Goal: Information Seeking & Learning: Learn about a topic

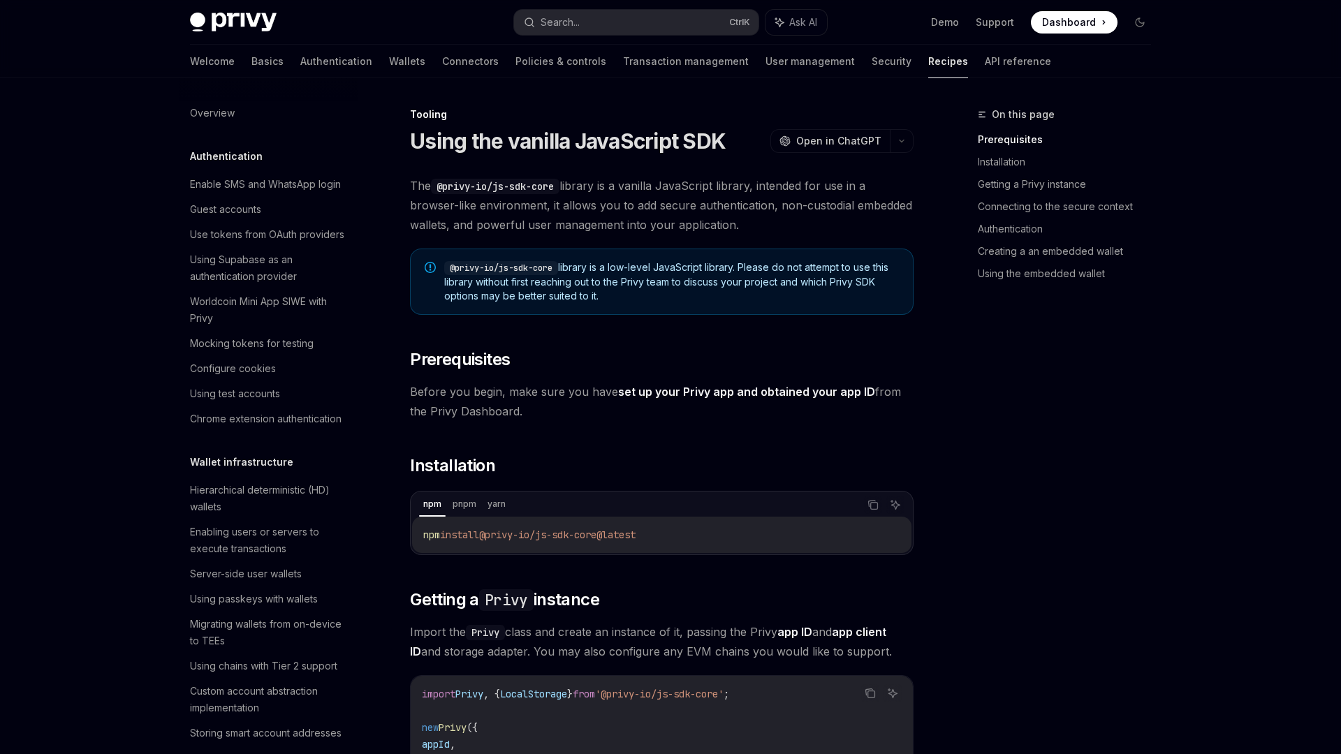
scroll to position [1553, 0]
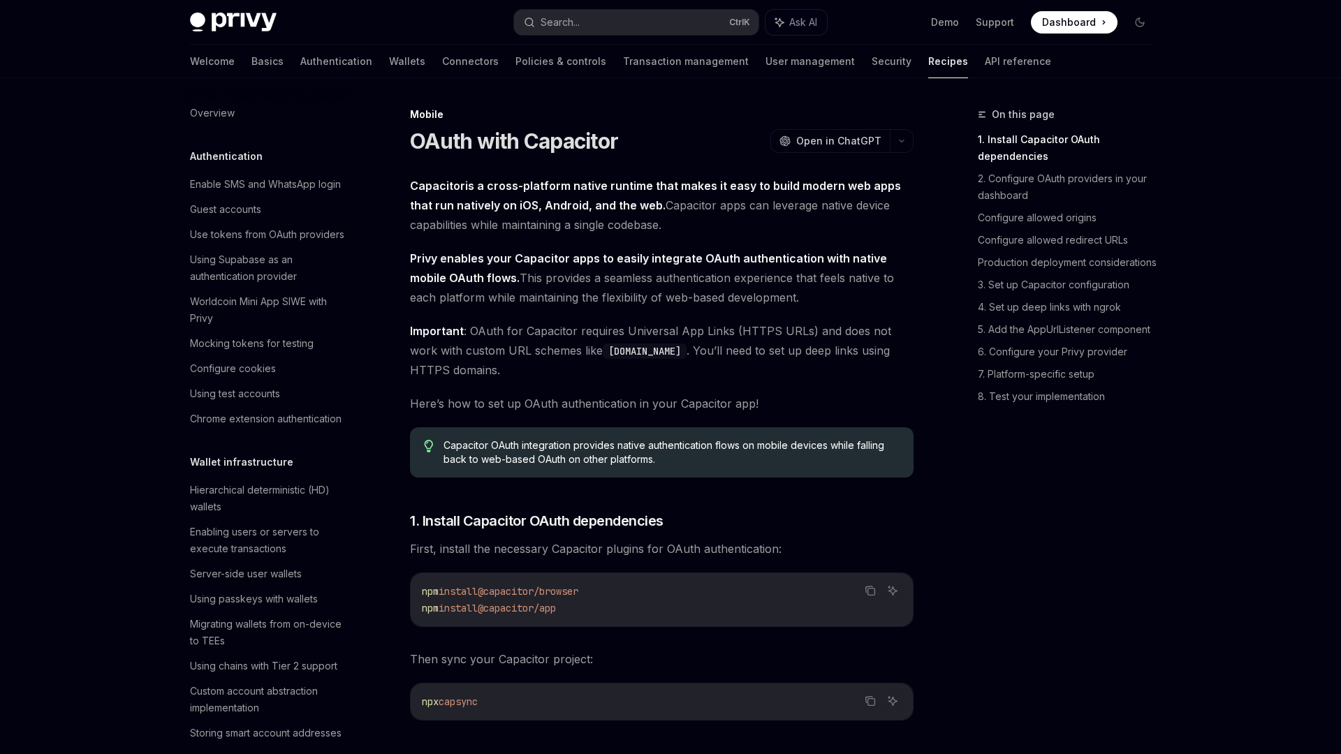
scroll to position [1473, 0]
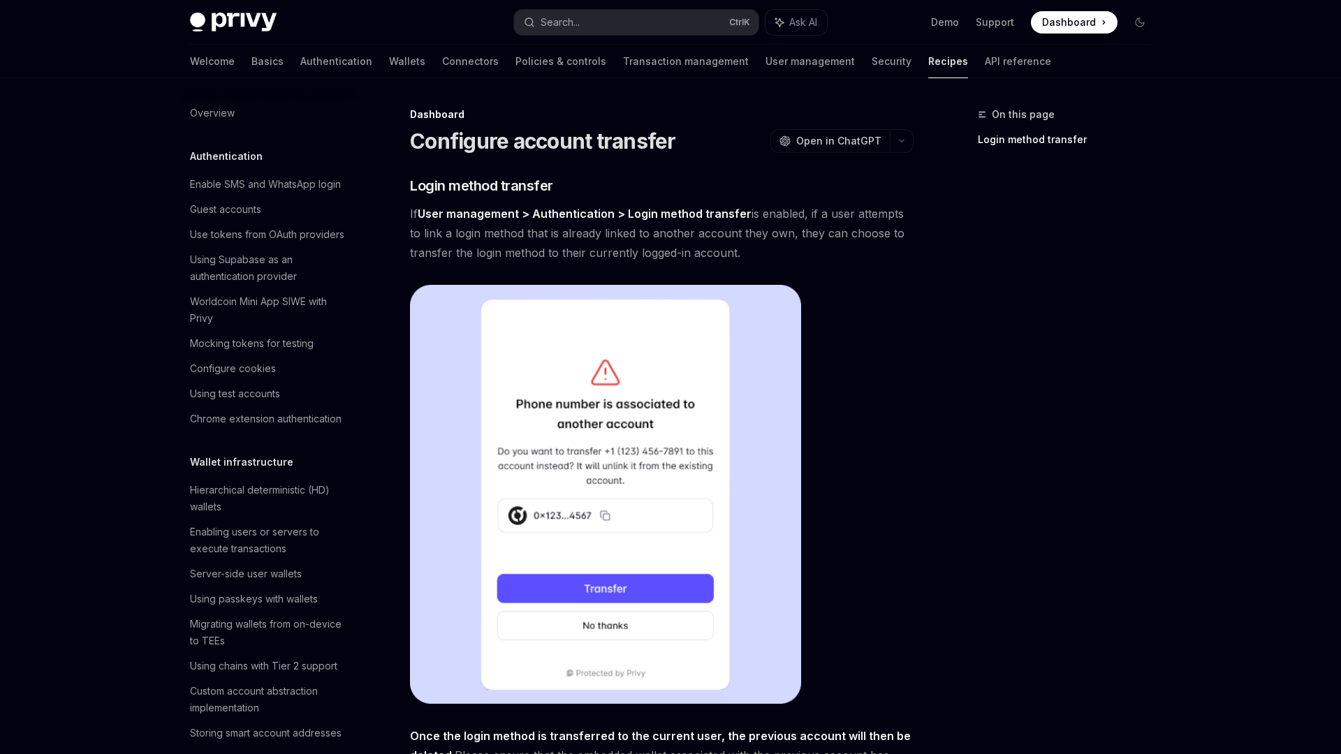
scroll to position [602, 0]
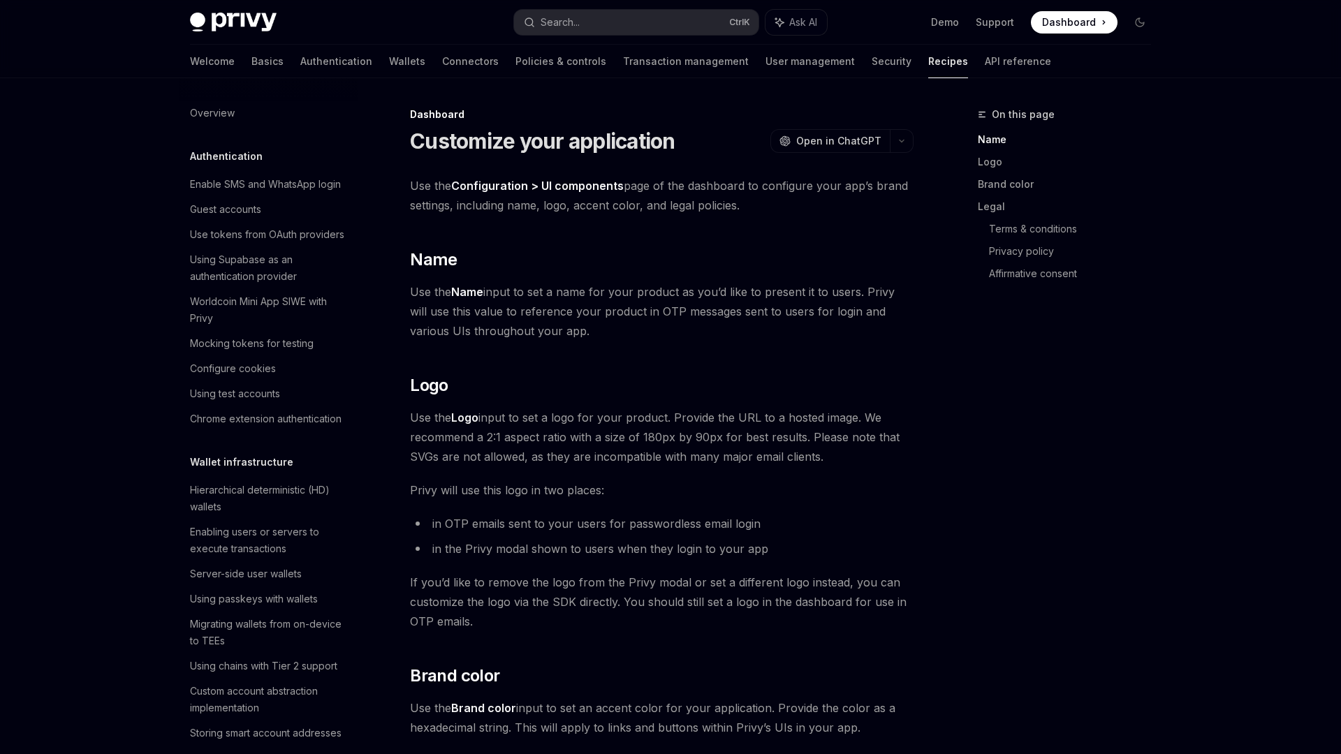
scroll to position [736, 0]
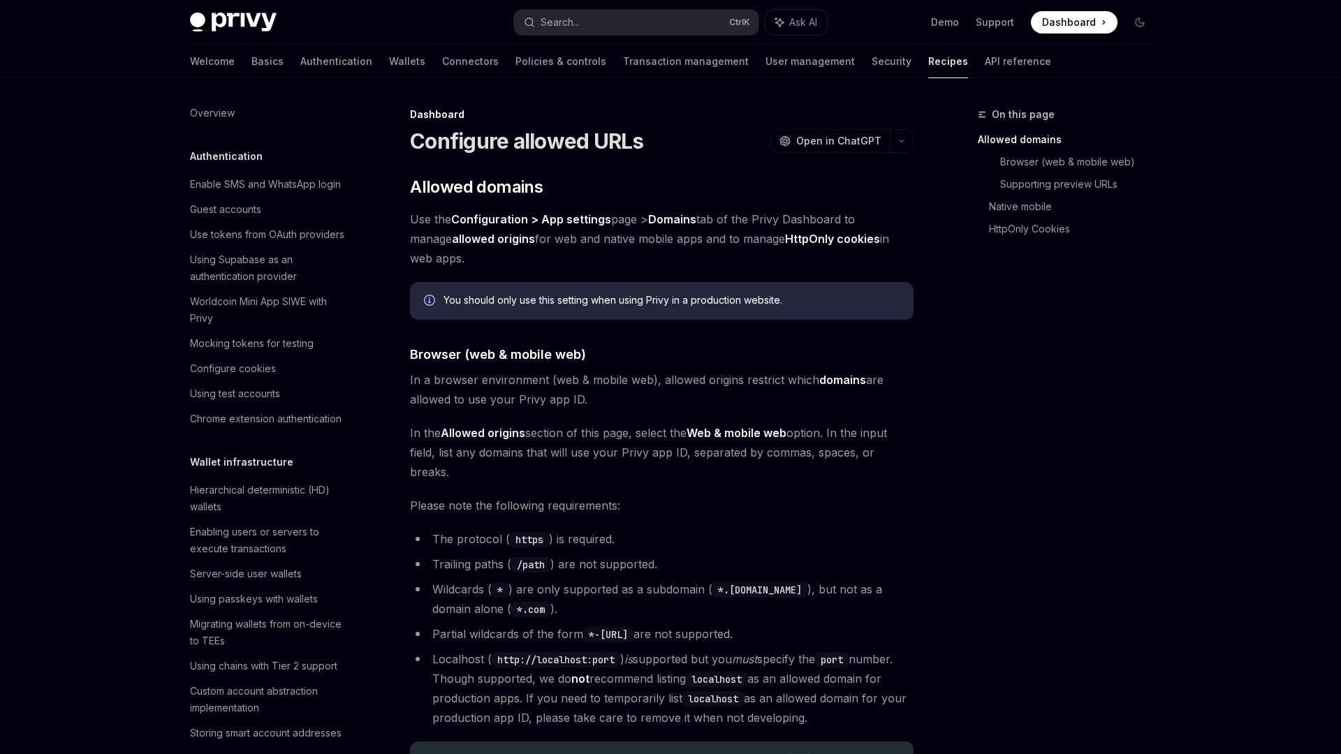
scroll to position [627, 0]
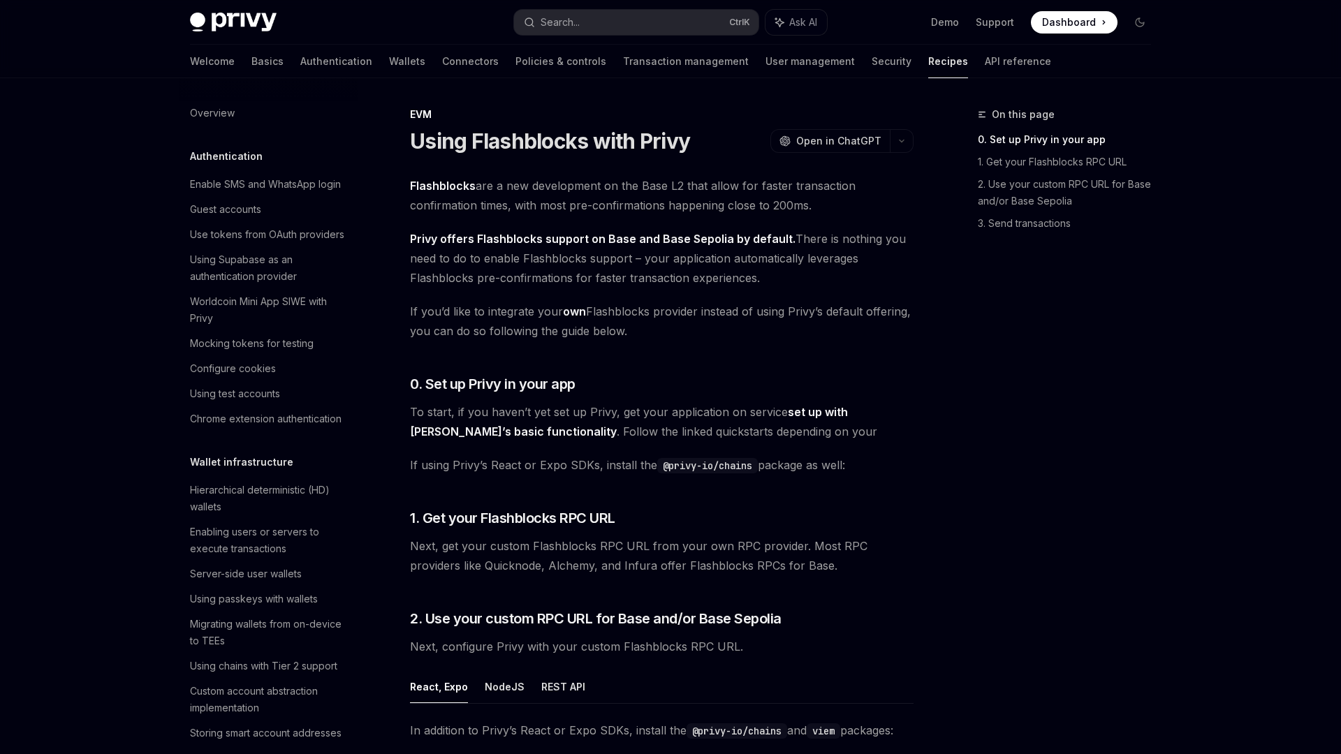
scroll to position [1741, 0]
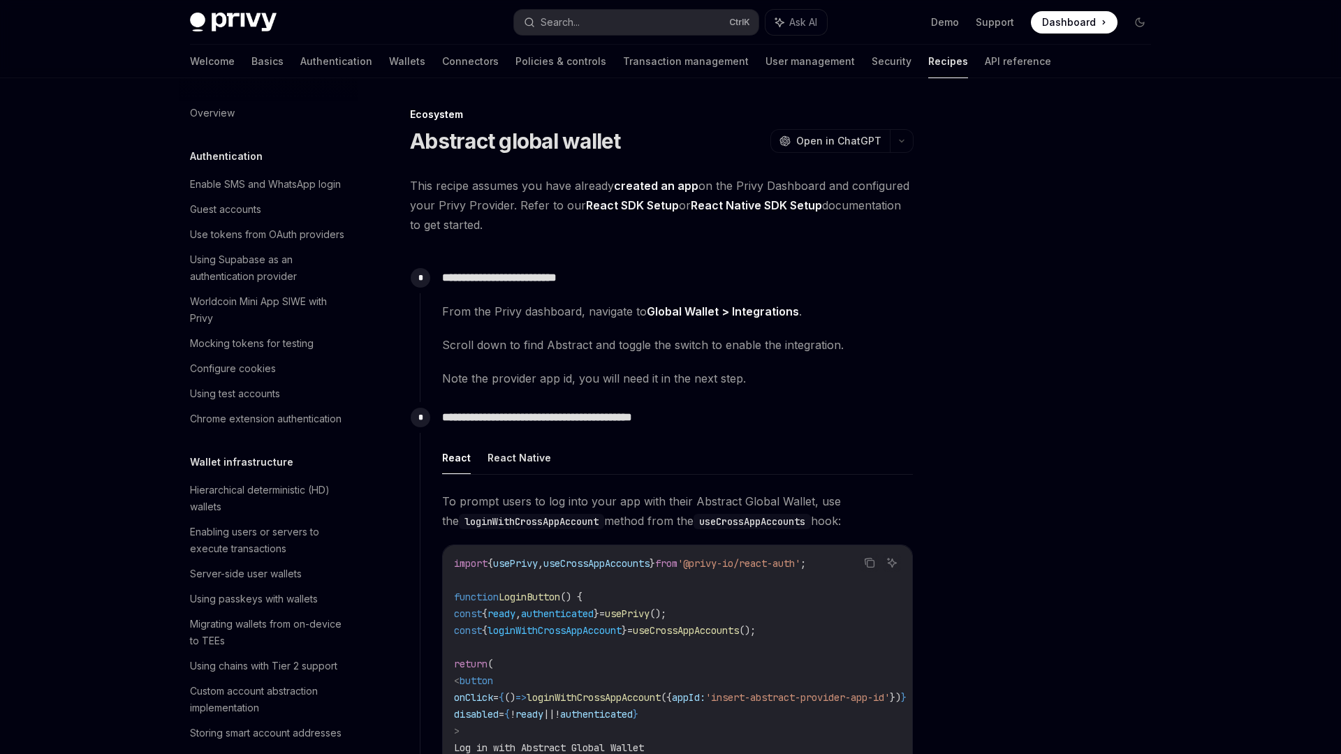
scroll to position [1859, 0]
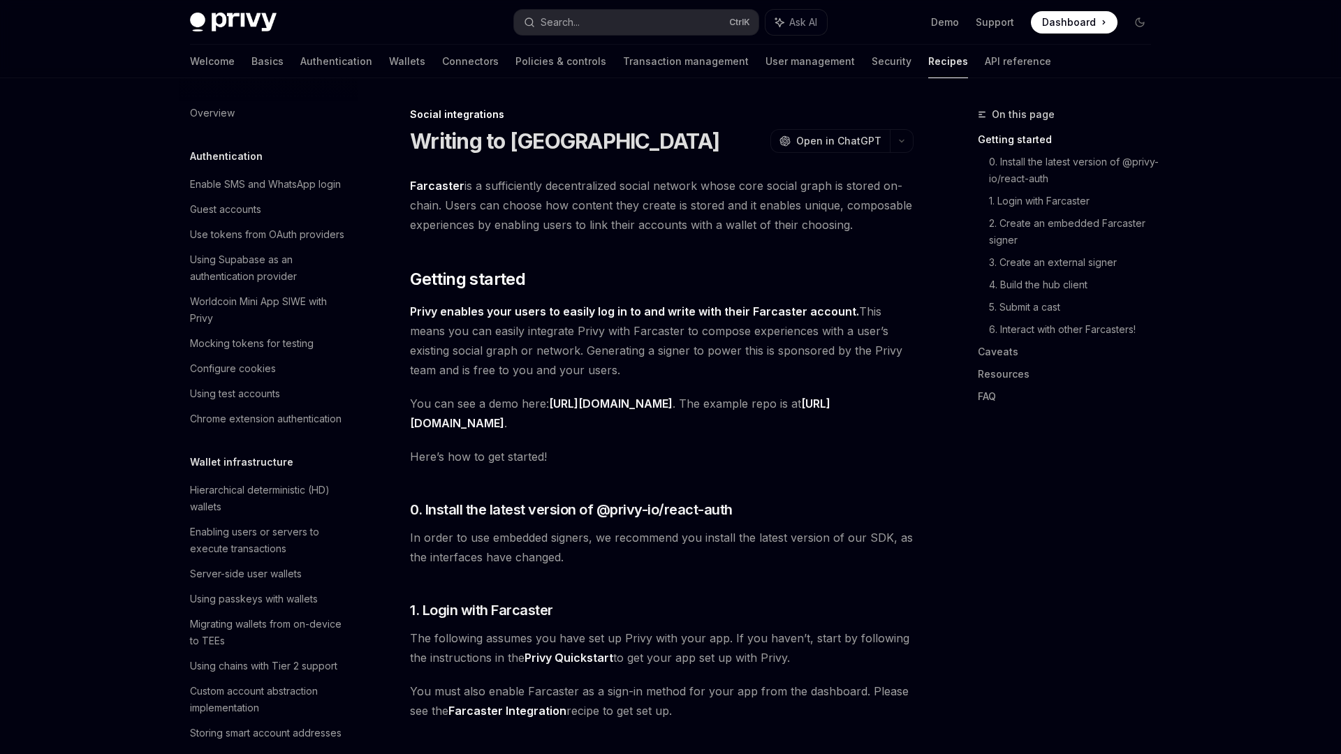
scroll to position [882, 0]
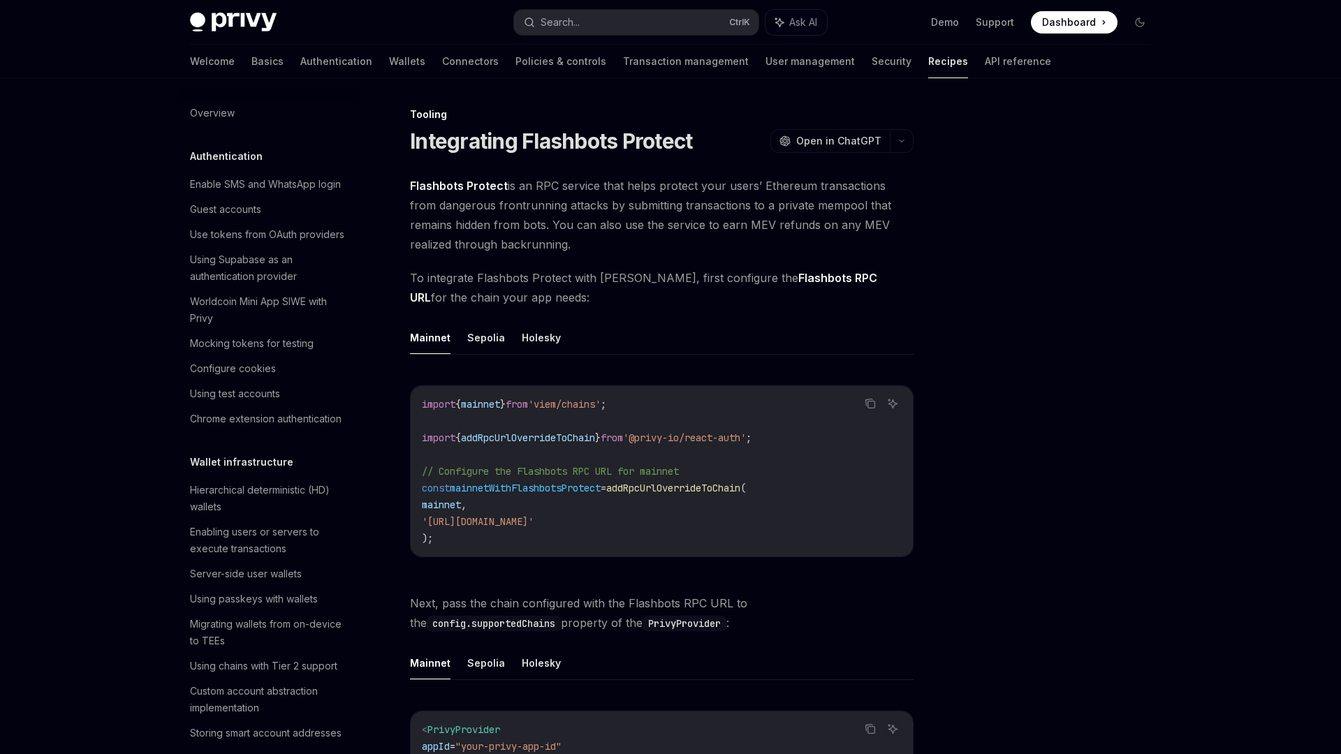
scroll to position [1570, 0]
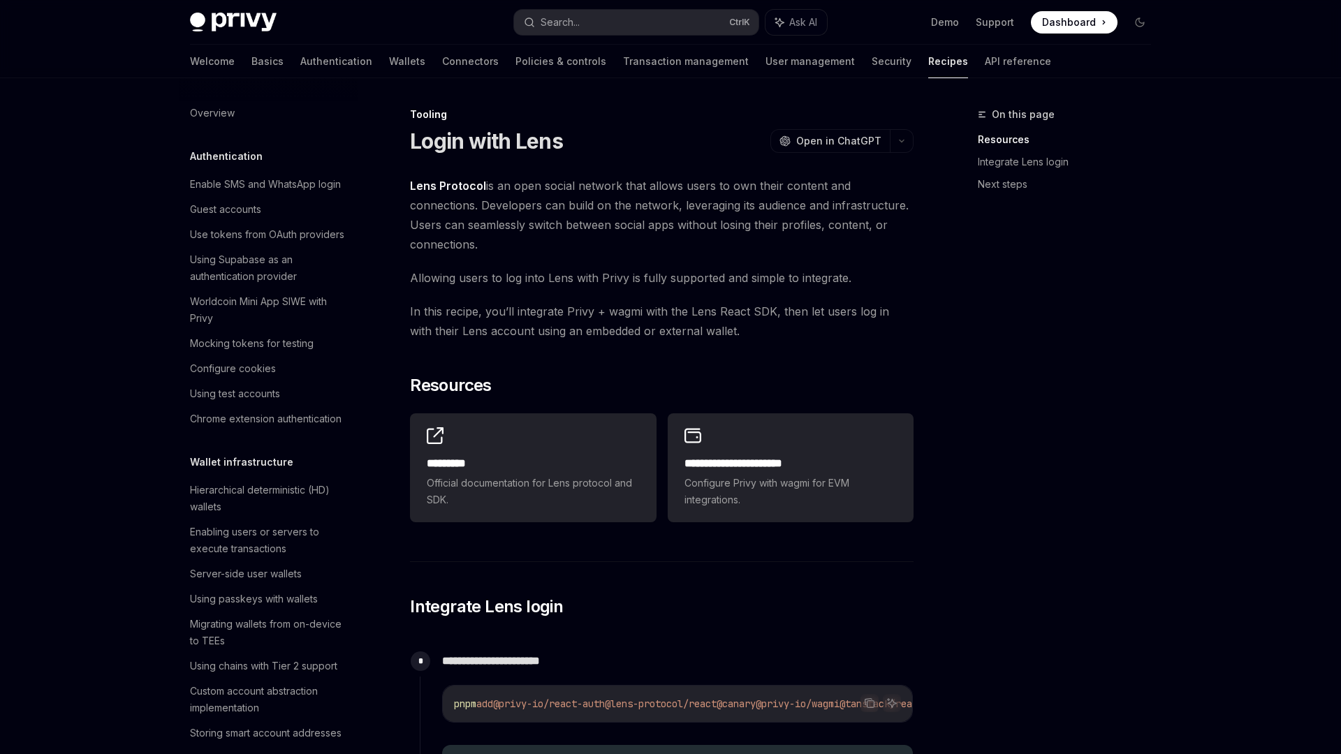
scroll to position [1595, 0]
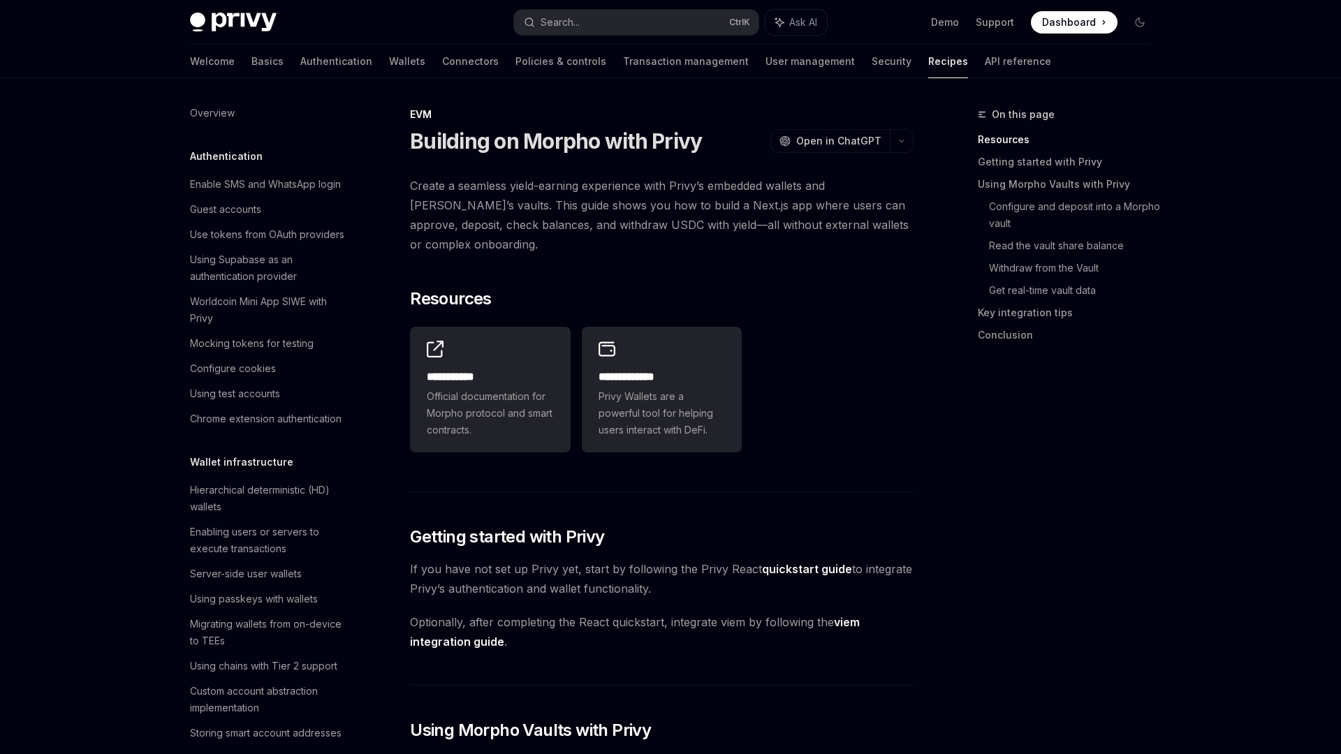
scroll to position [1792, 0]
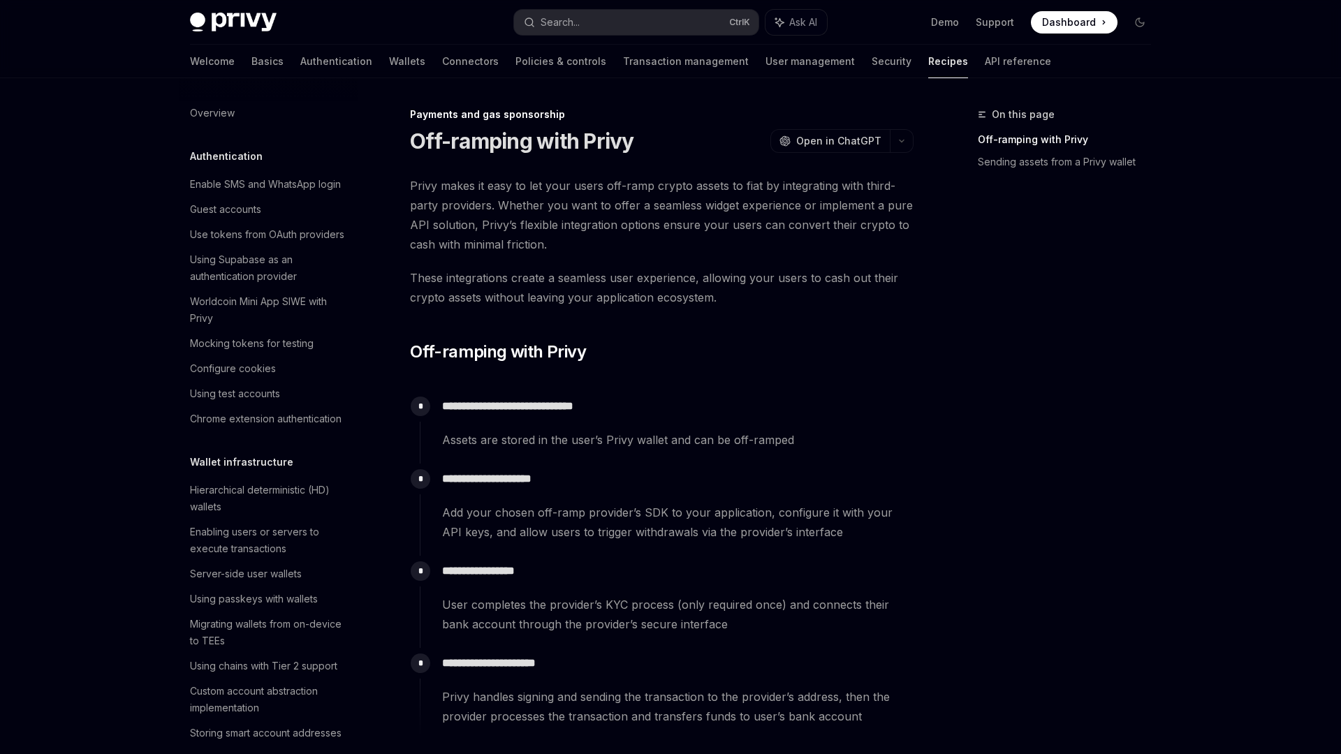
scroll to position [979, 0]
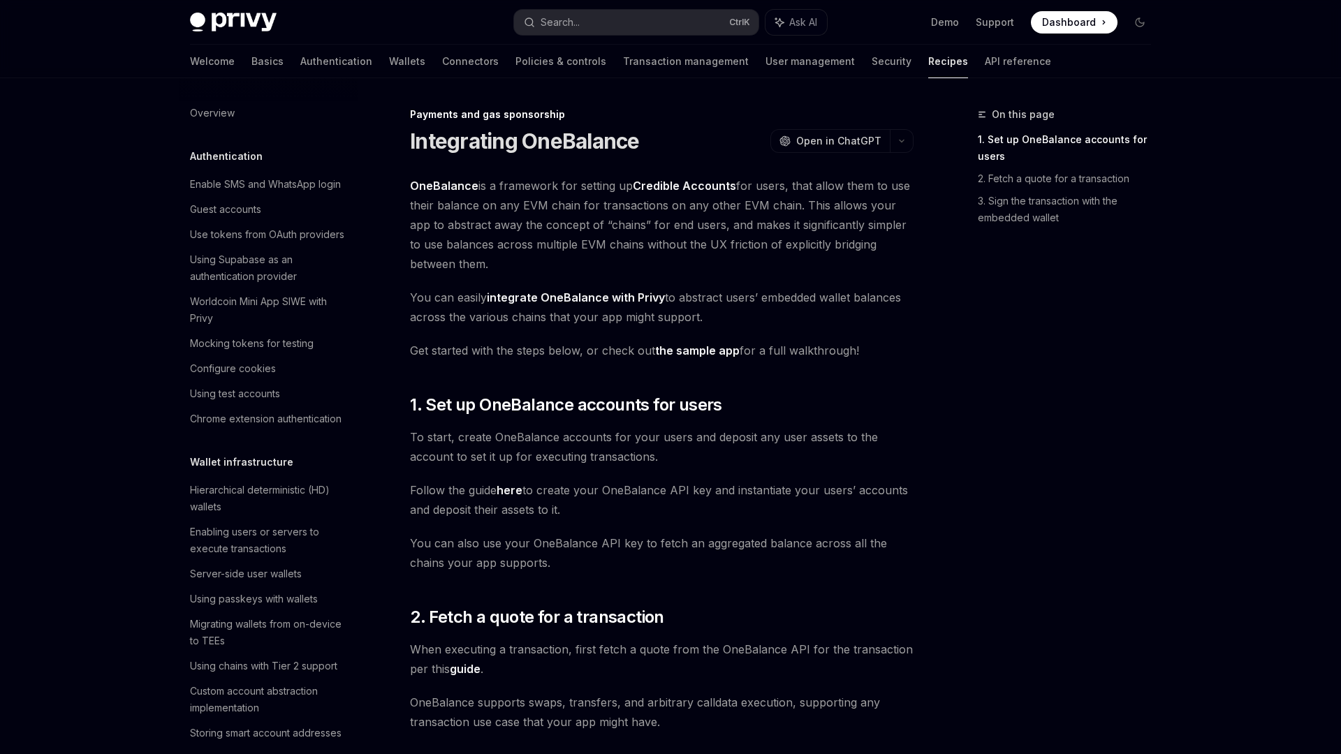
scroll to position [1004, 0]
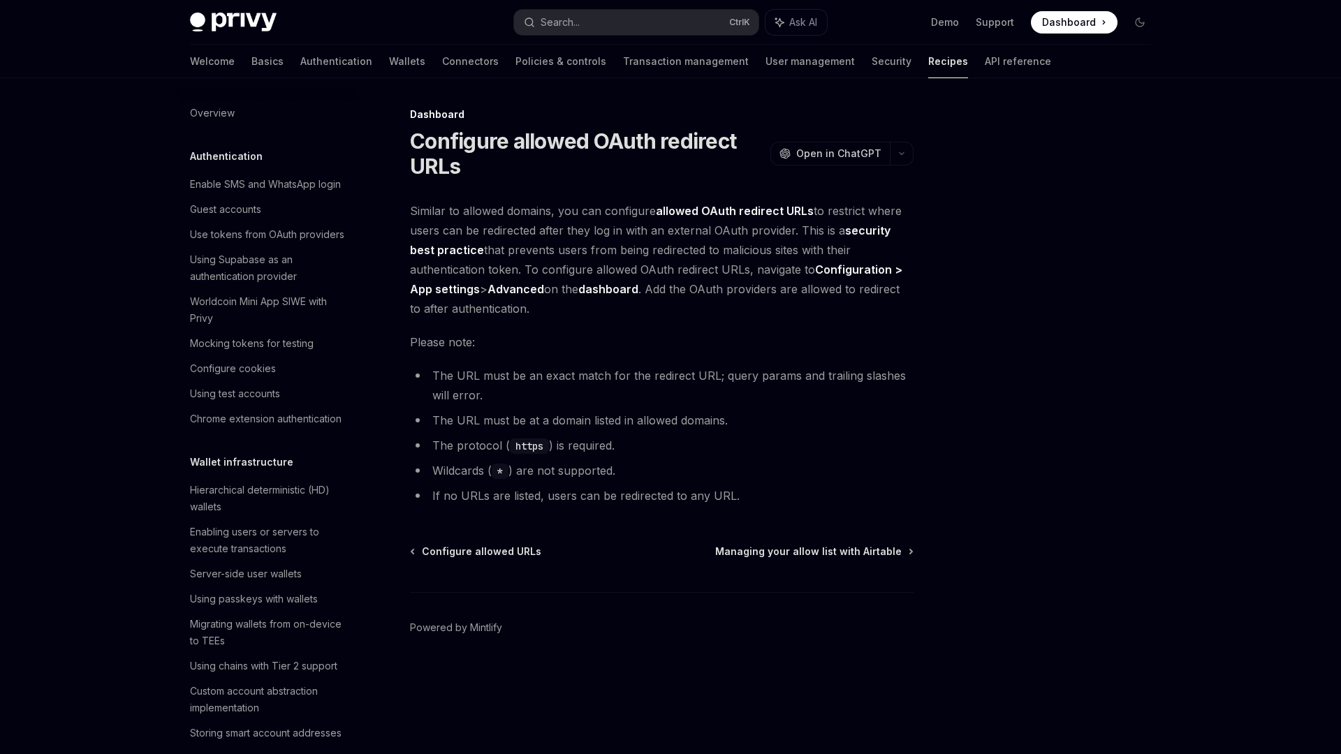
scroll to position [660, 0]
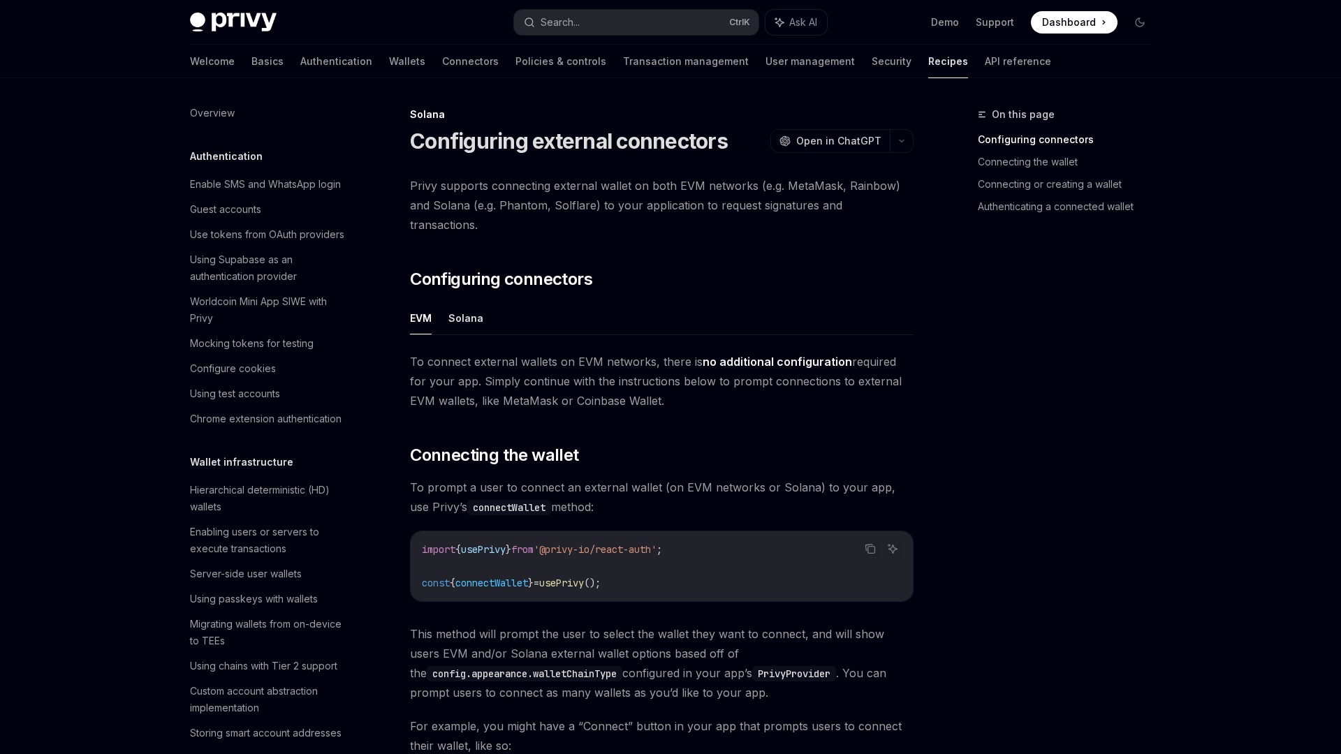
scroll to position [1875, 0]
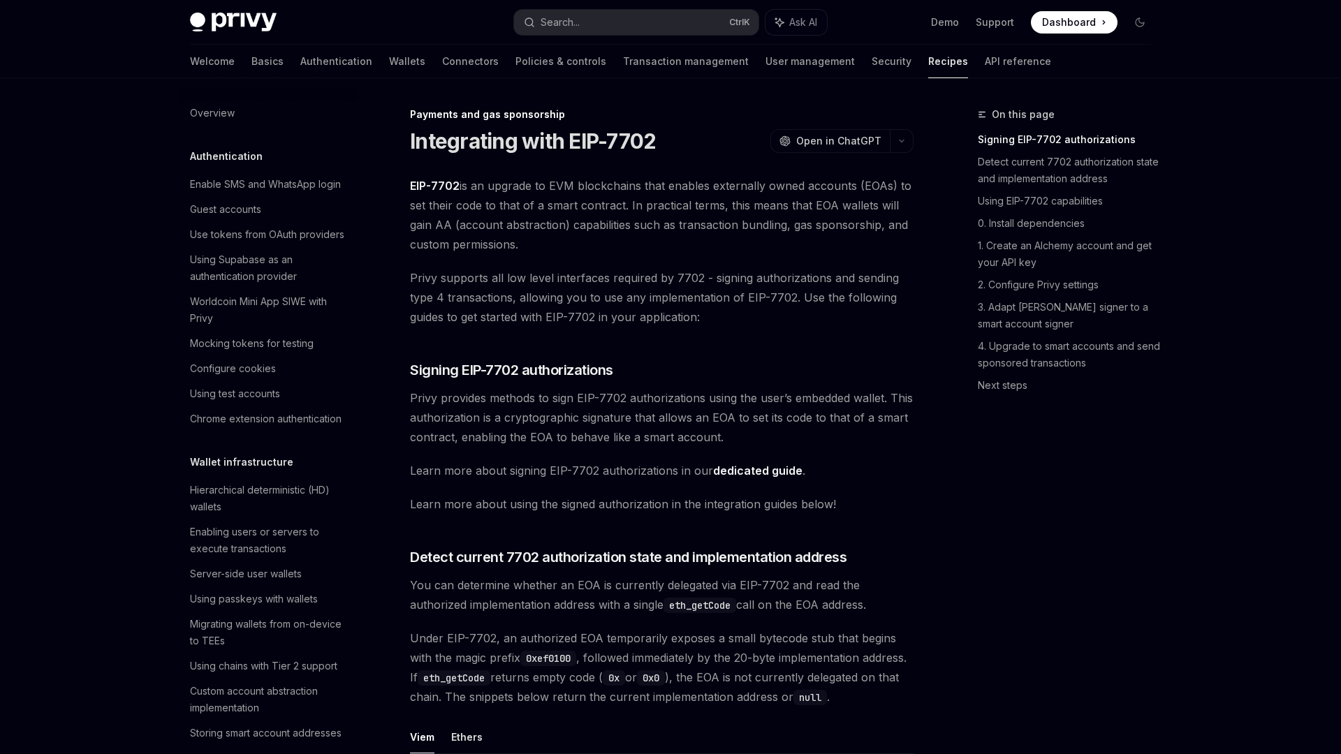
scroll to position [1071, 0]
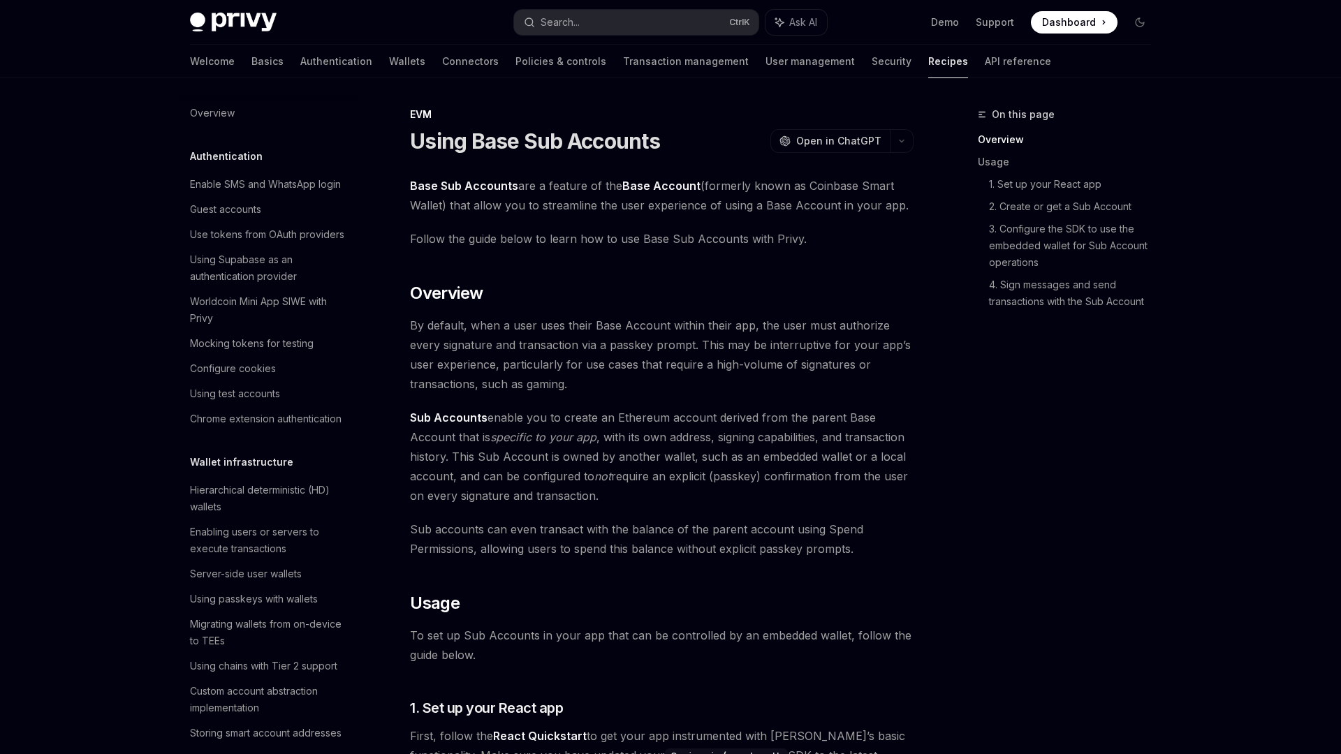
scroll to position [1716, 0]
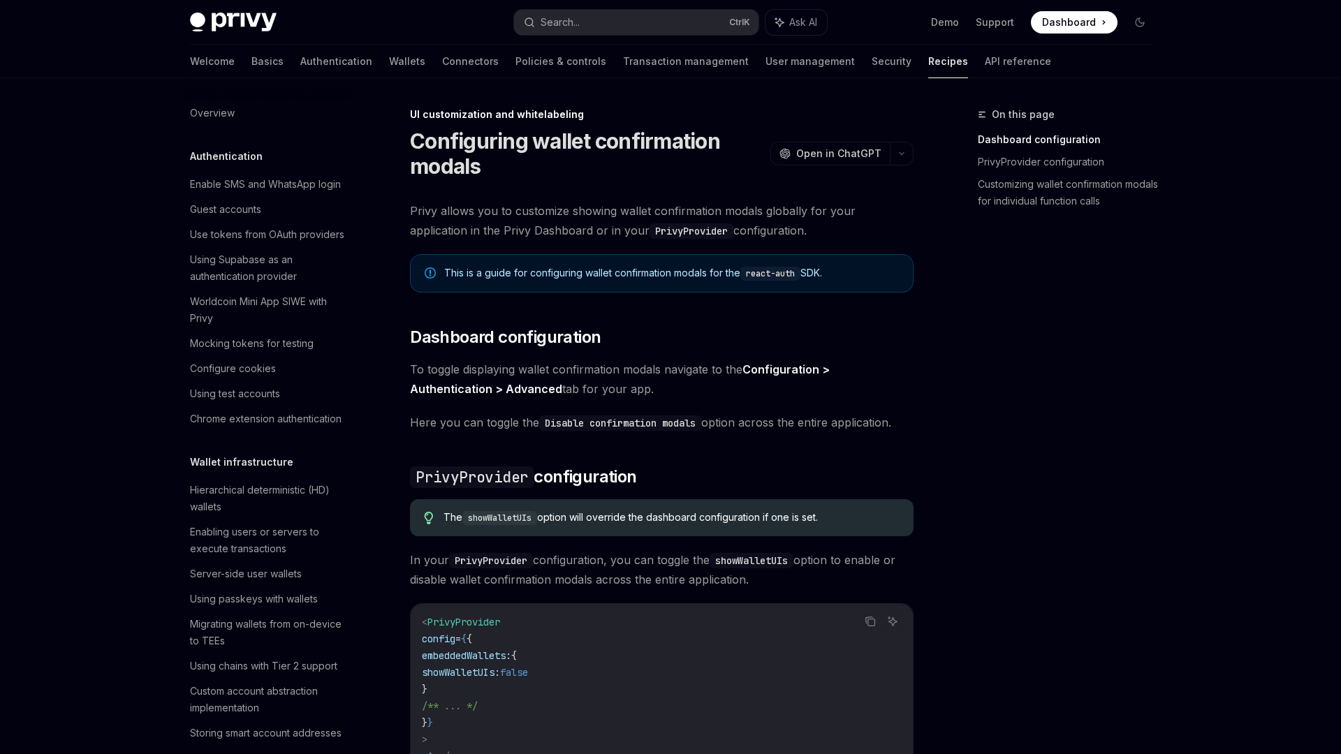
scroll to position [455, 0]
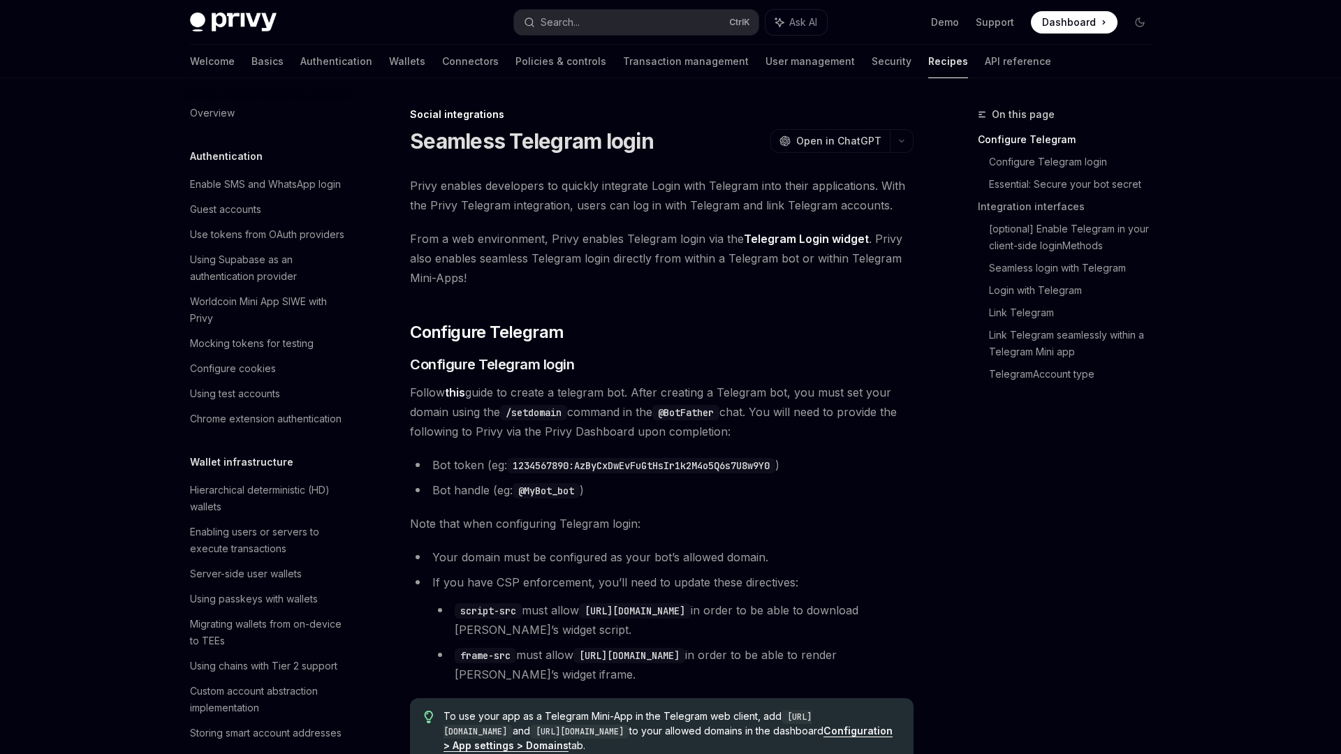
scroll to position [832, 0]
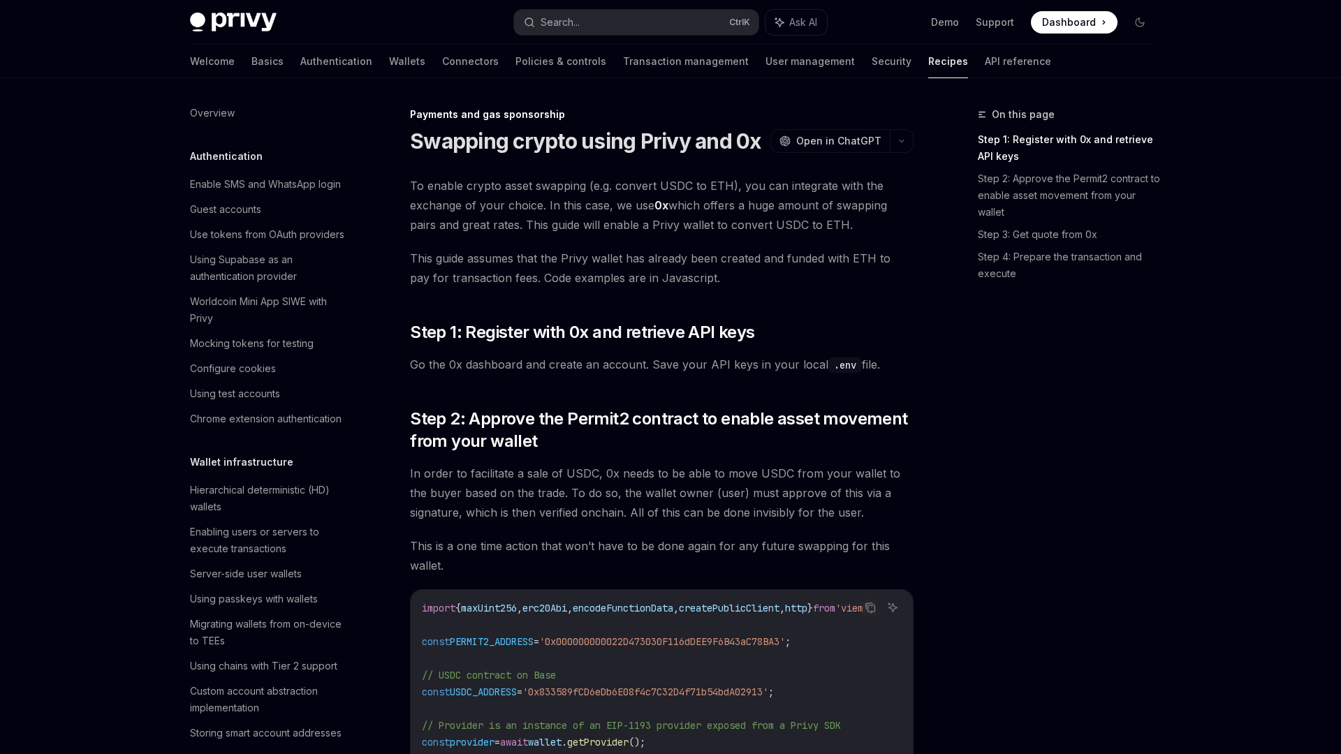
scroll to position [1037, 0]
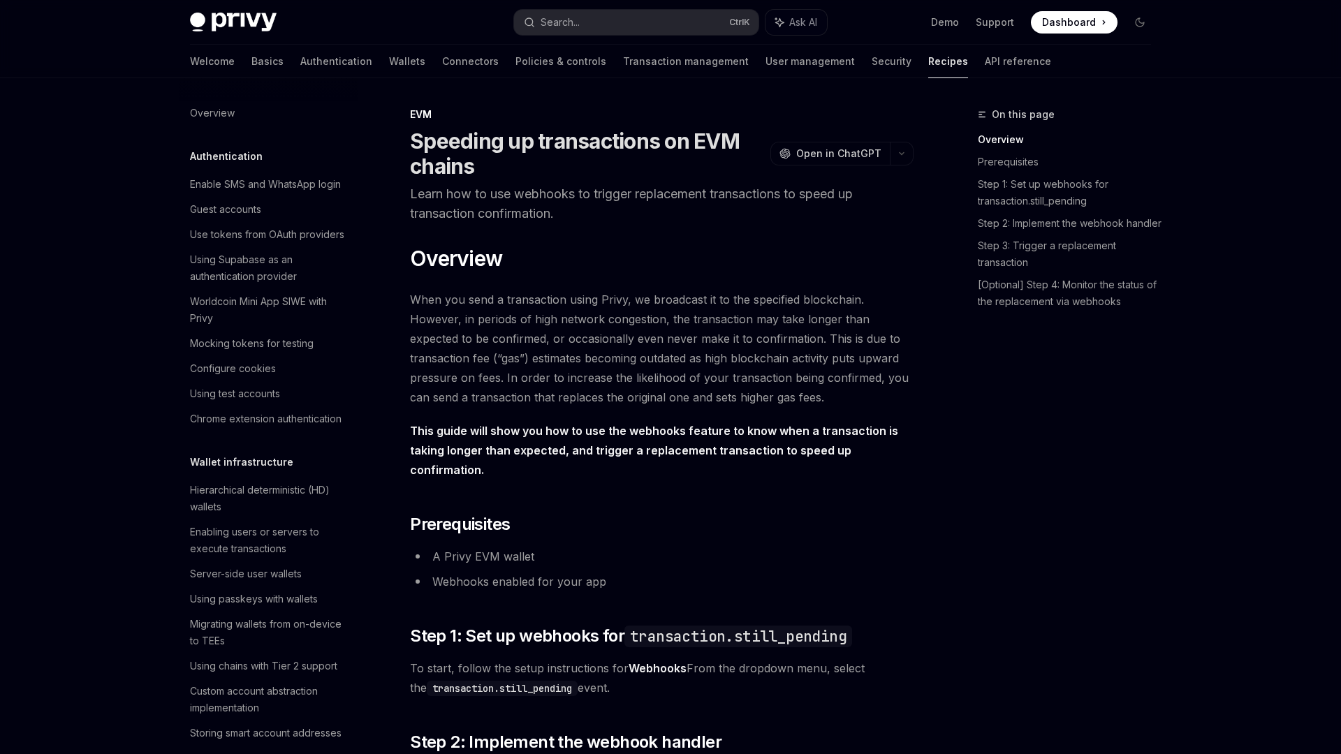
scroll to position [1825, 0]
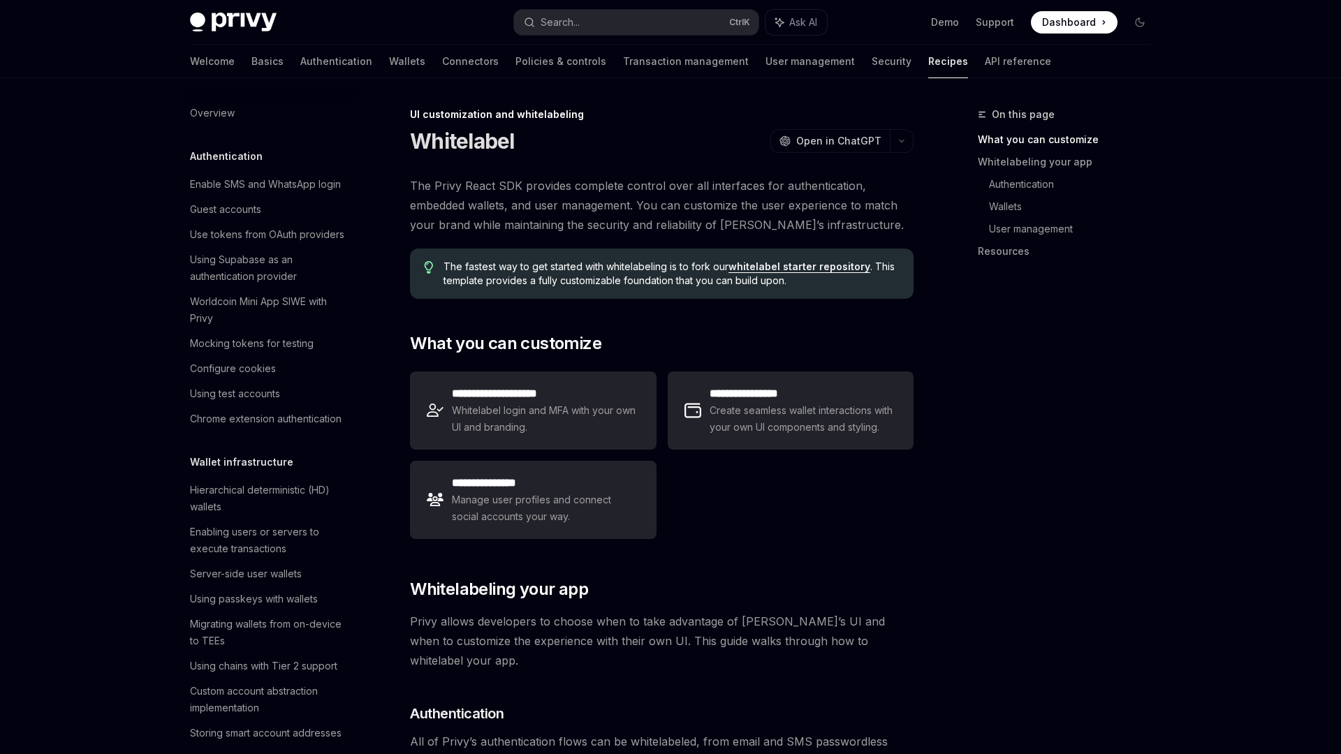
scroll to position [489, 0]
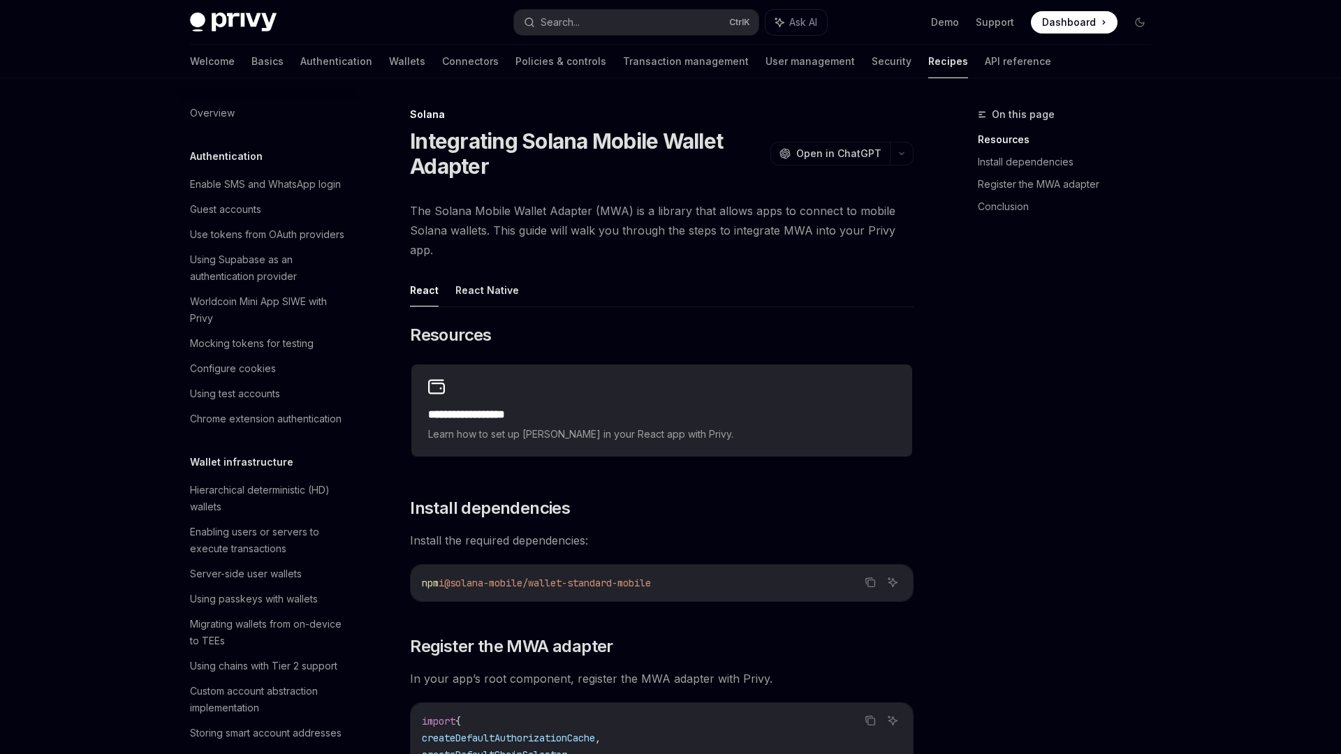
scroll to position [1859, 0]
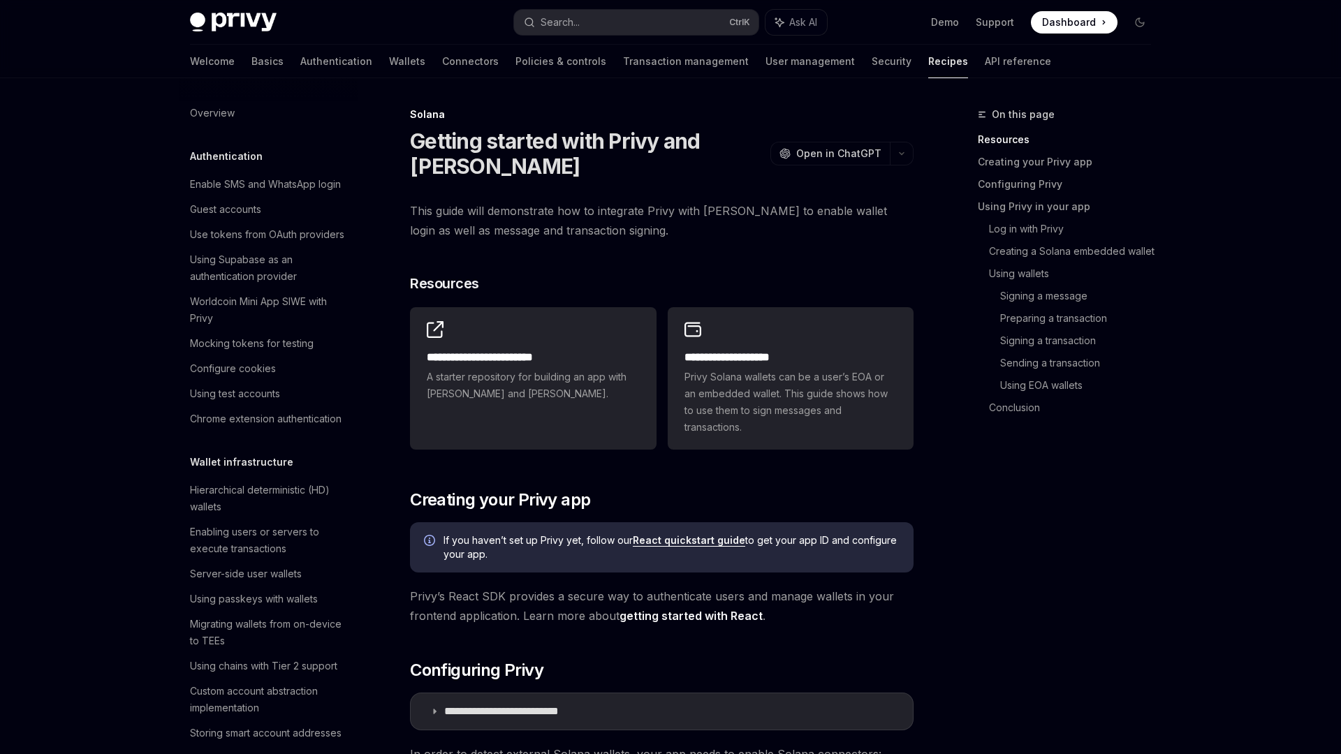
scroll to position [1859, 0]
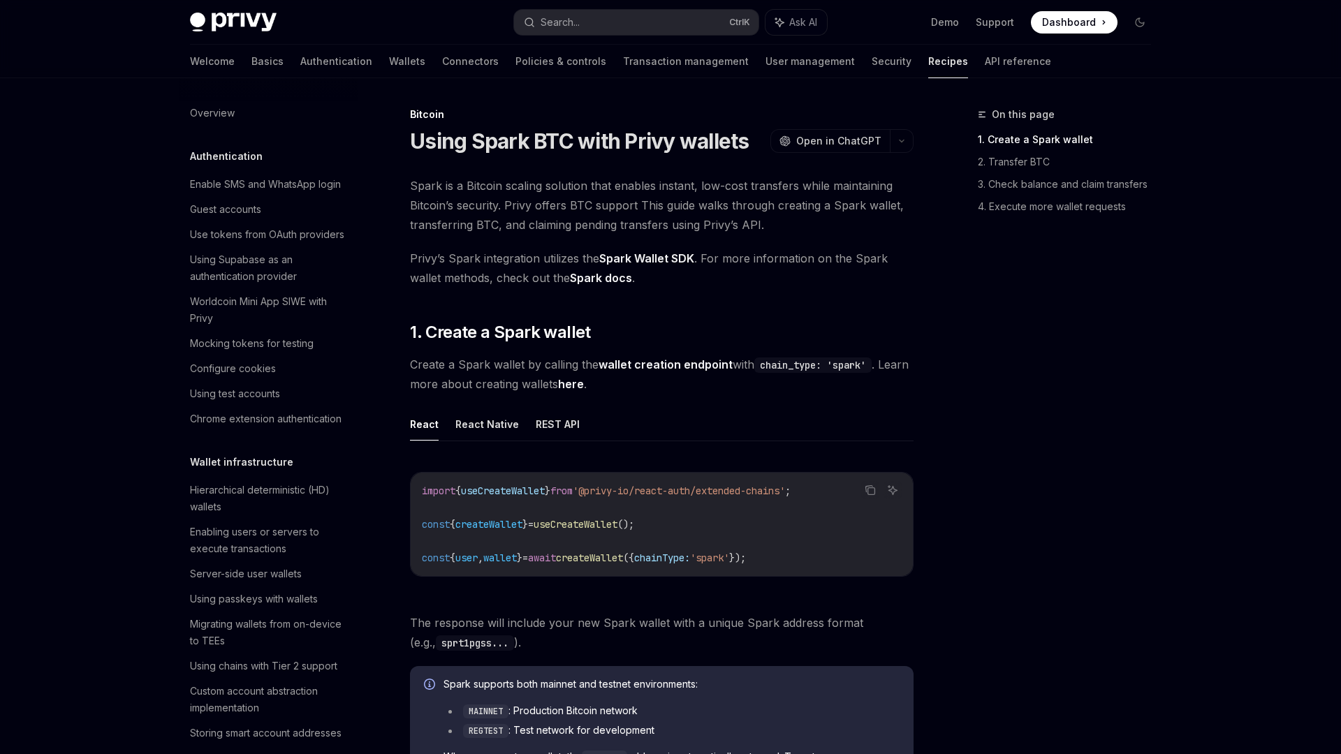
scroll to position [1875, 0]
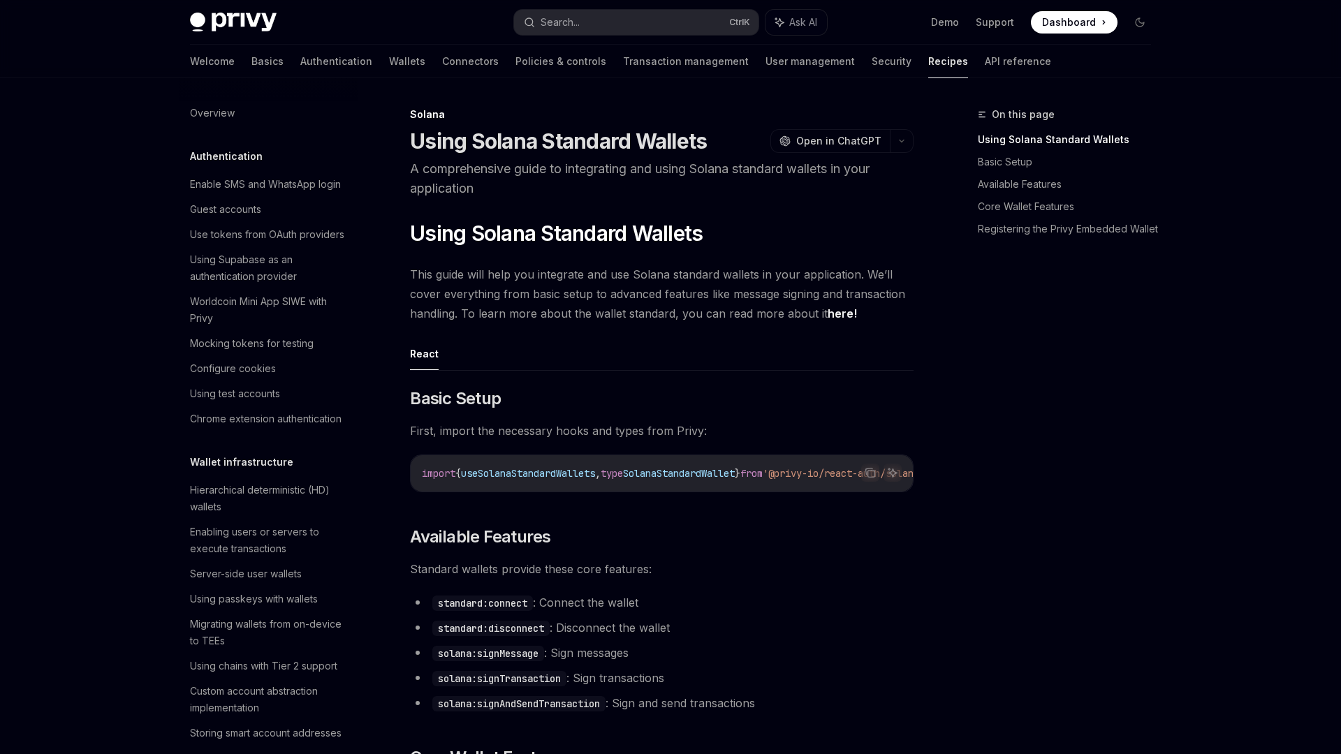
scroll to position [1859, 0]
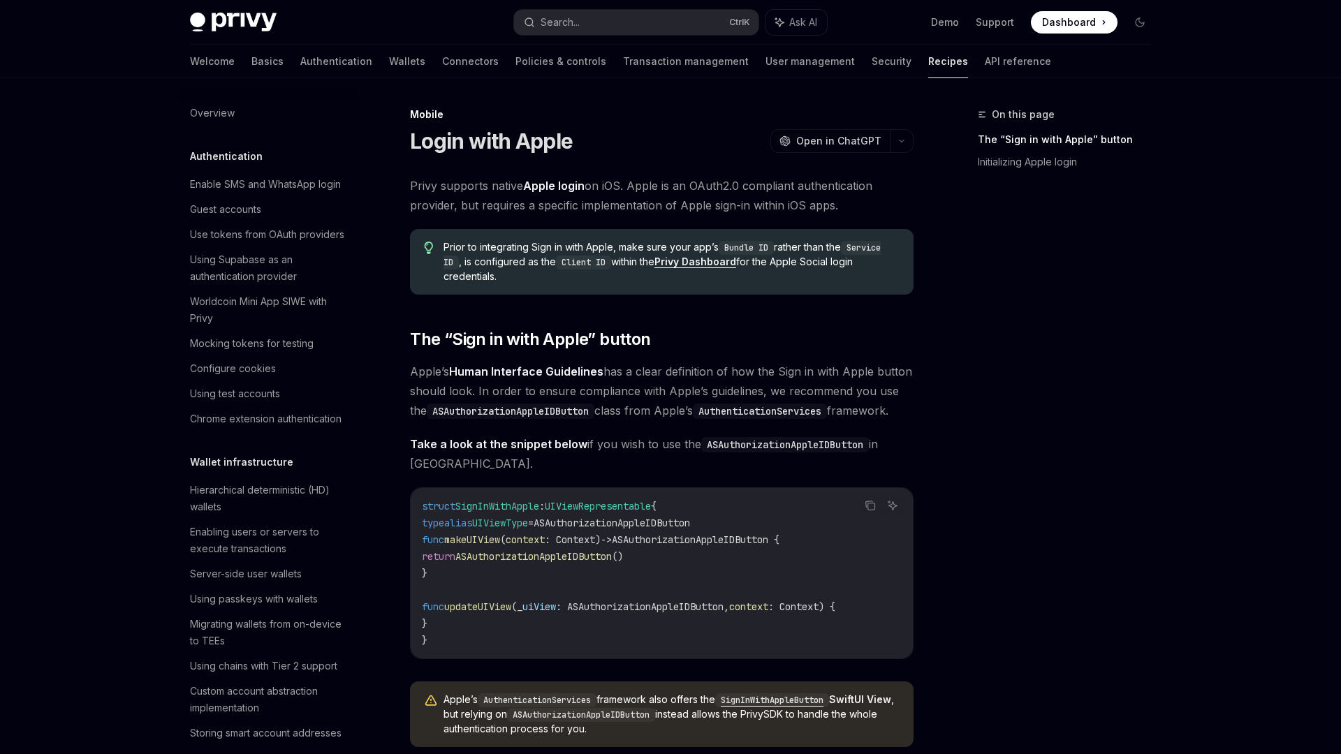
scroll to position [1381, 0]
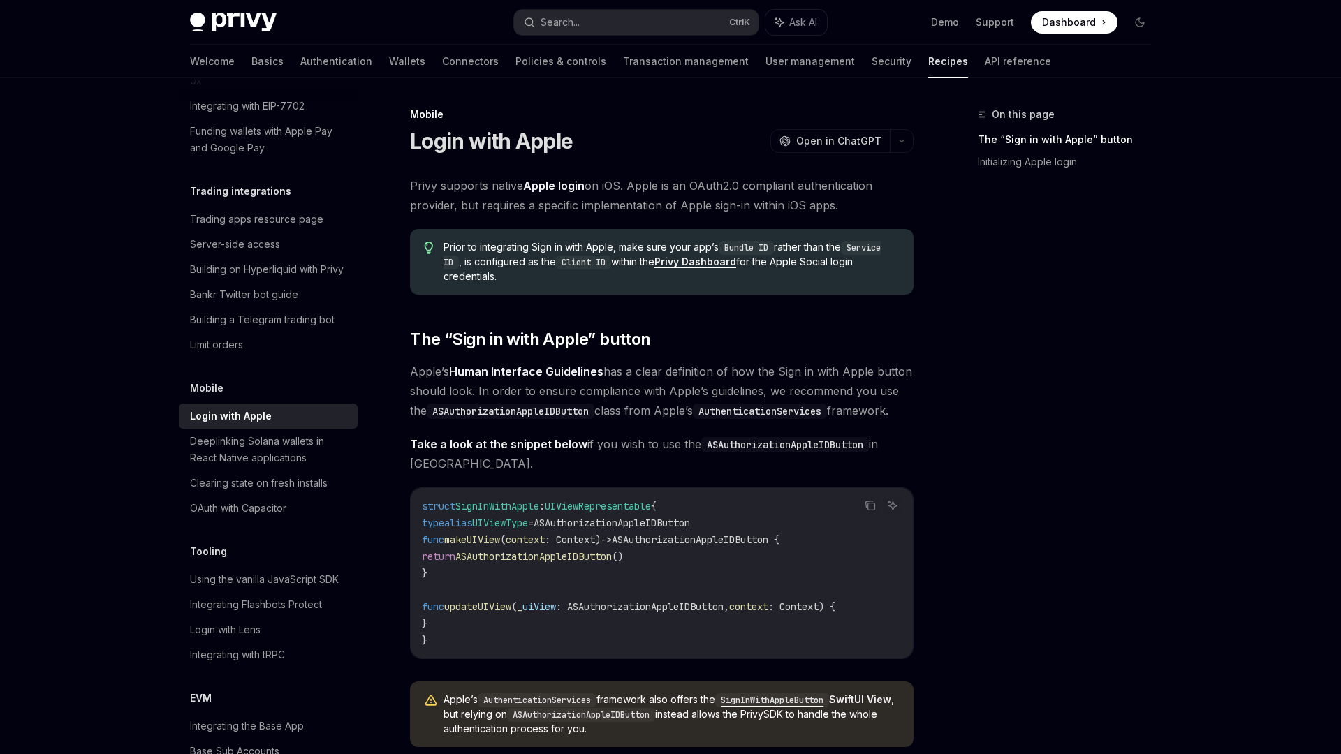
type textarea "*"
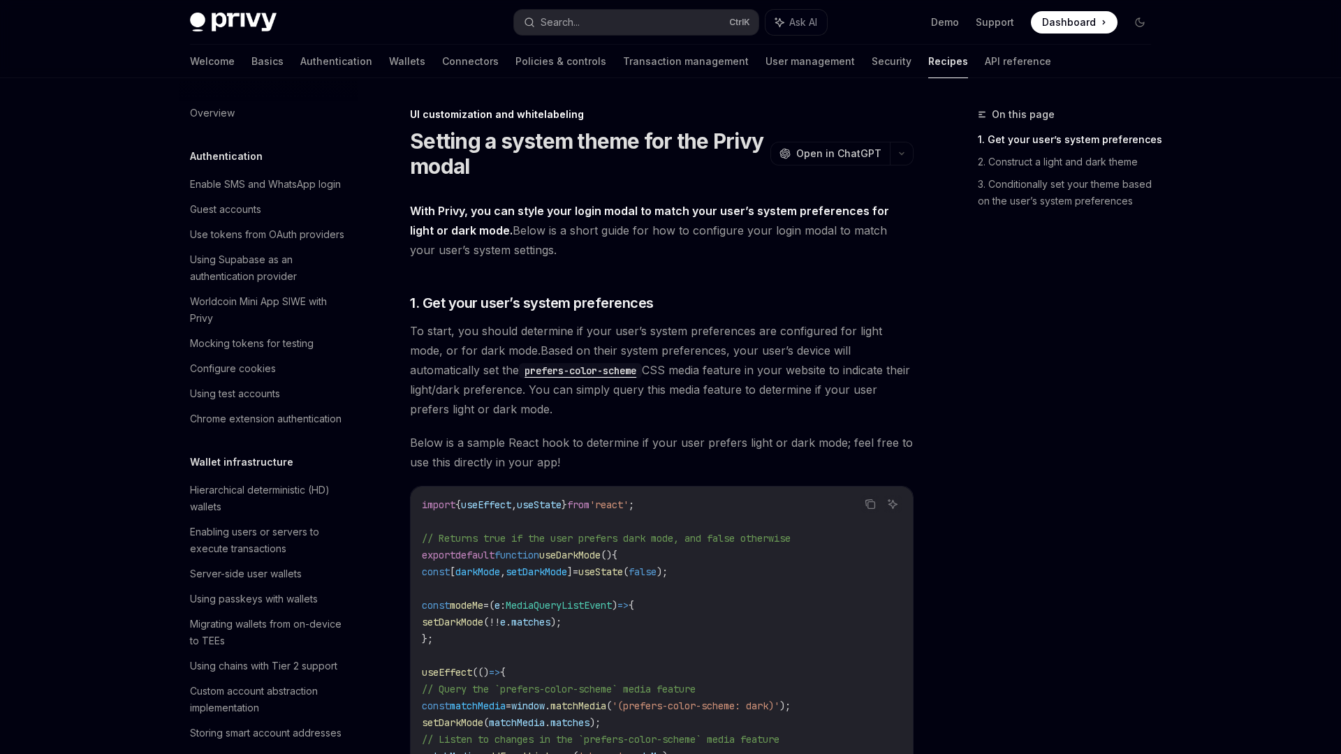
scroll to position [522, 0]
